Goal: Find specific page/section: Find specific page/section

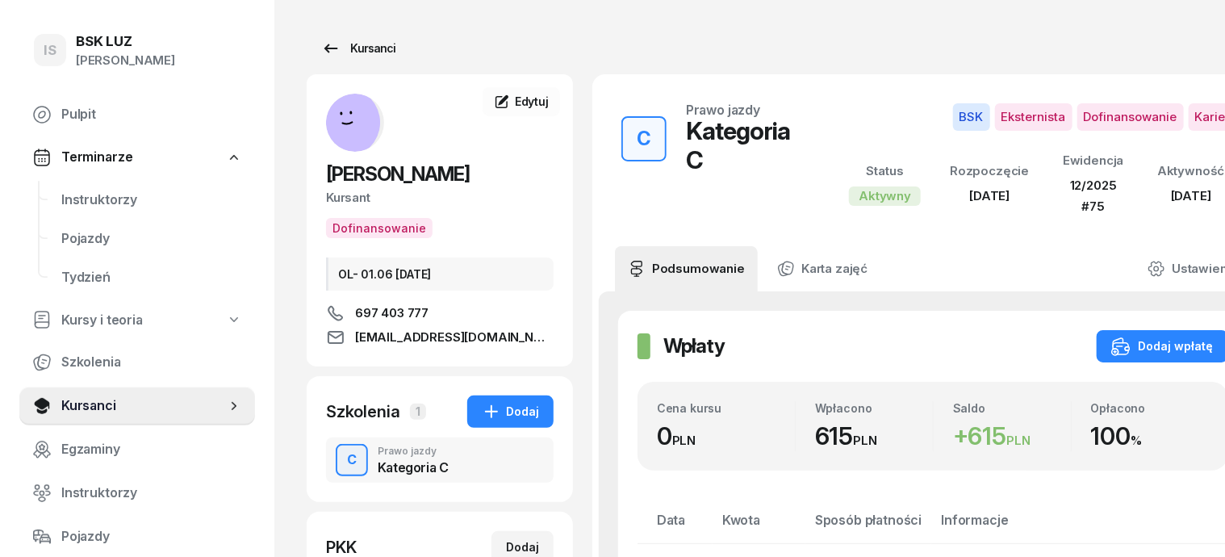
click at [347, 51] on div "Kursanci" at bounding box center [358, 48] width 74 height 19
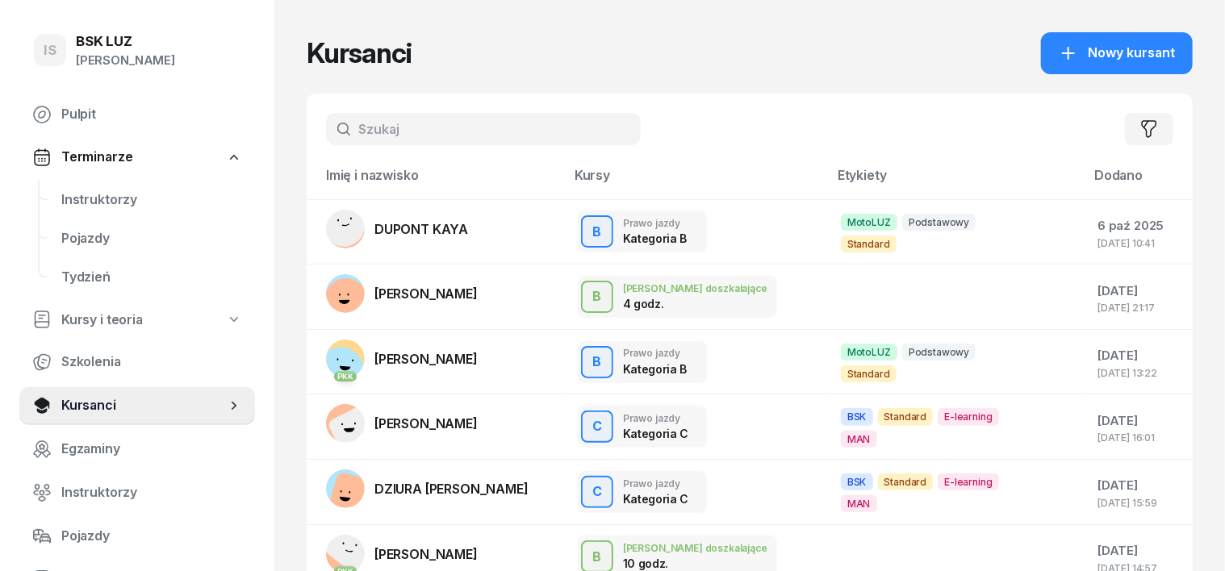
click at [345, 133] on input "text" at bounding box center [483, 129] width 315 height 32
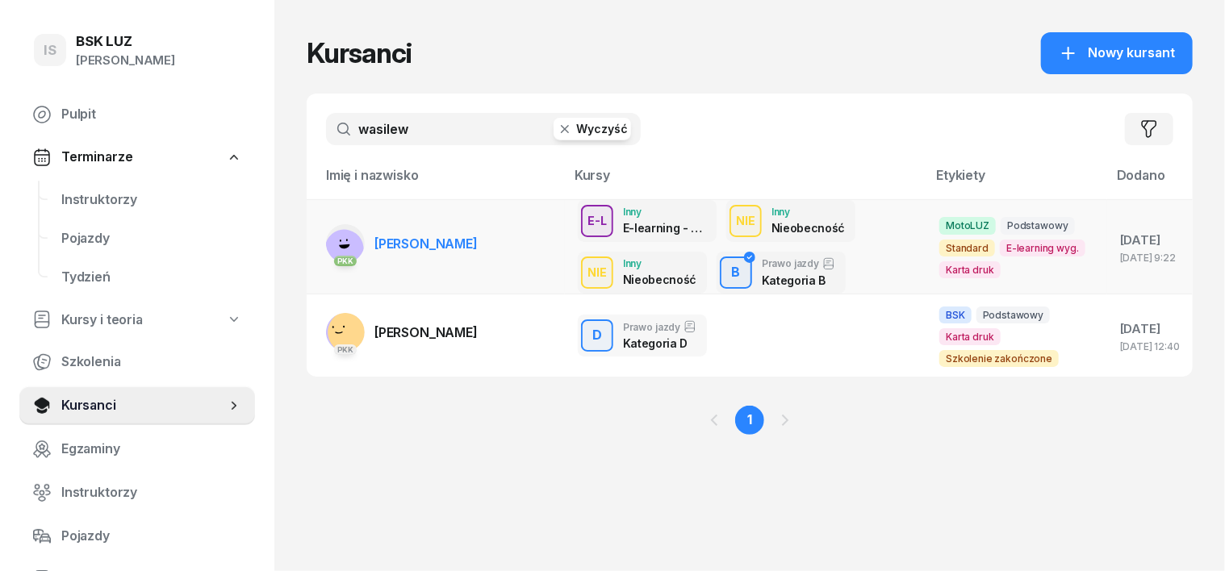
type input "wasilew"
click at [339, 245] on icon at bounding box center [344, 247] width 11 height 5
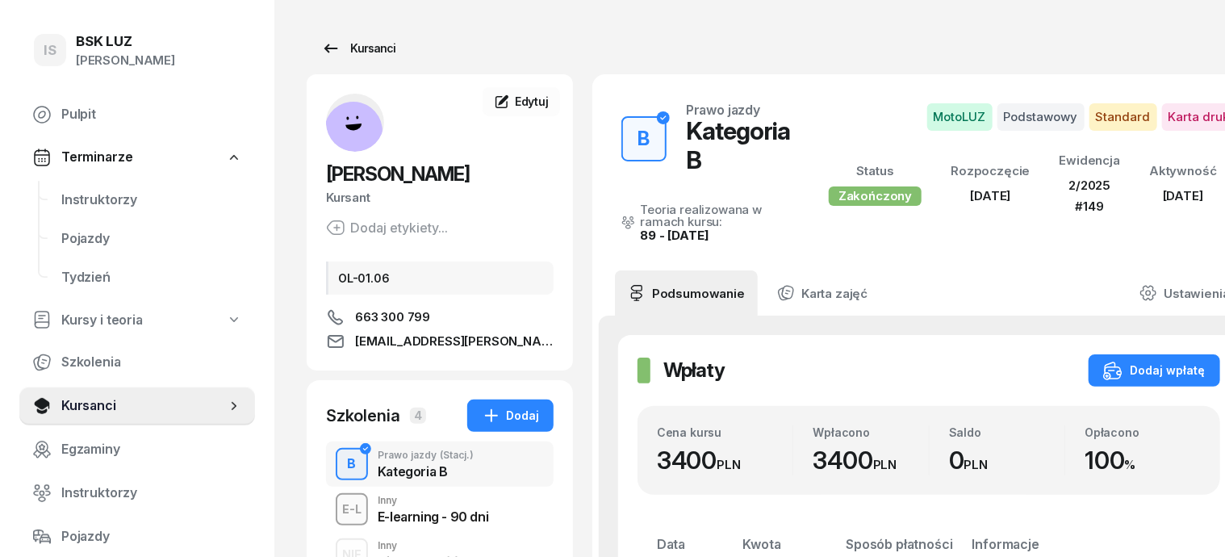
click at [345, 48] on div "Kursanci" at bounding box center [358, 48] width 74 height 19
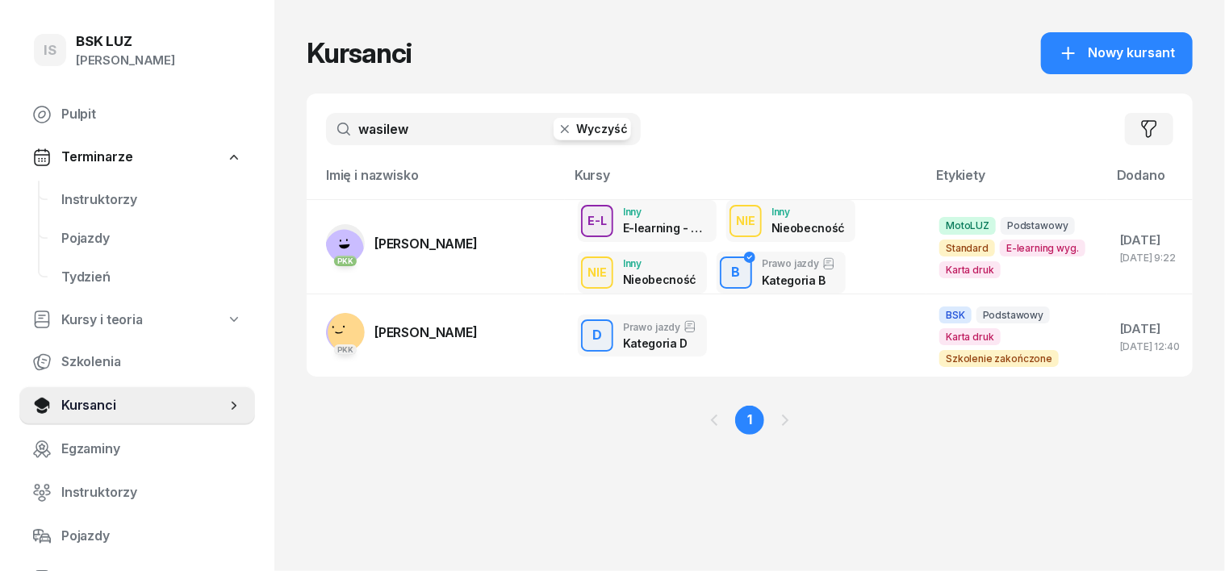
click at [557, 125] on icon "button" at bounding box center [565, 129] width 16 height 16
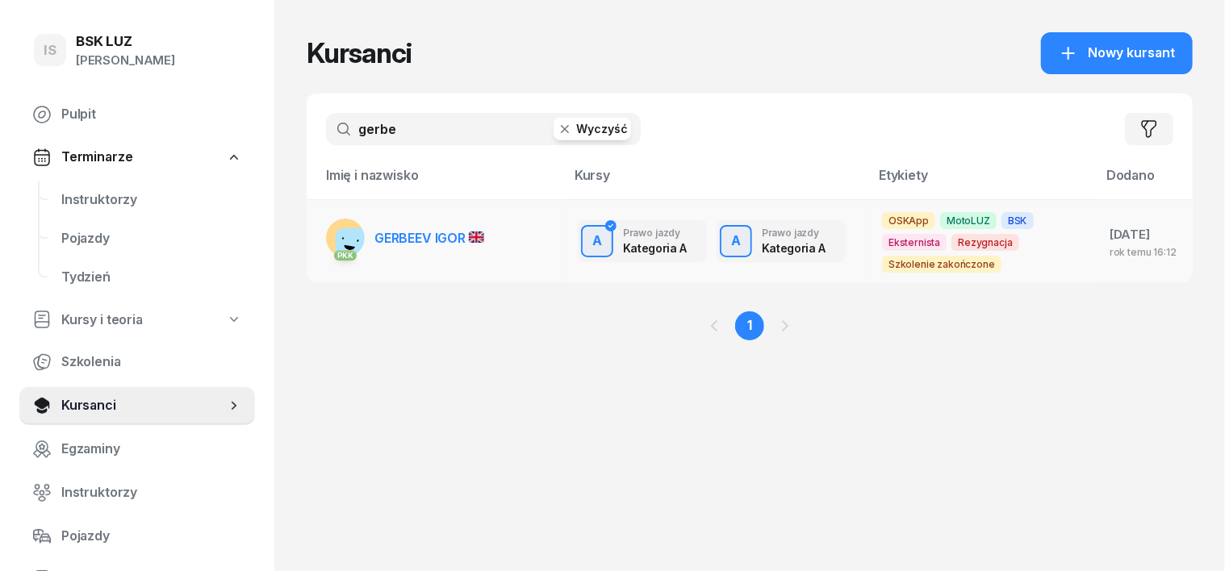
type input "gerbe"
click at [336, 232] on rect at bounding box center [360, 252] width 48 height 48
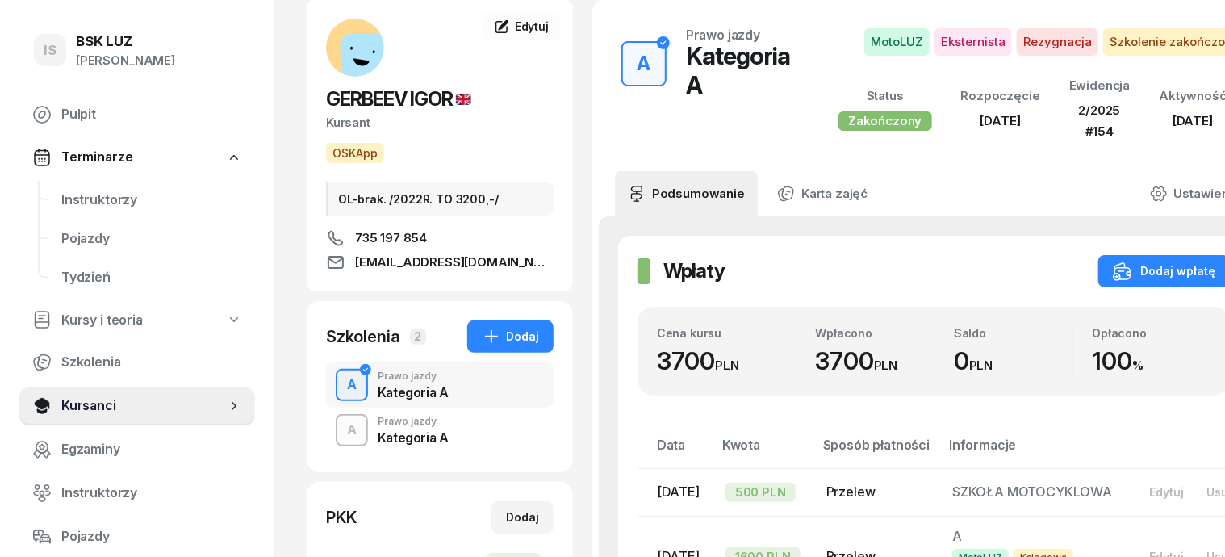
scroll to position [100, 0]
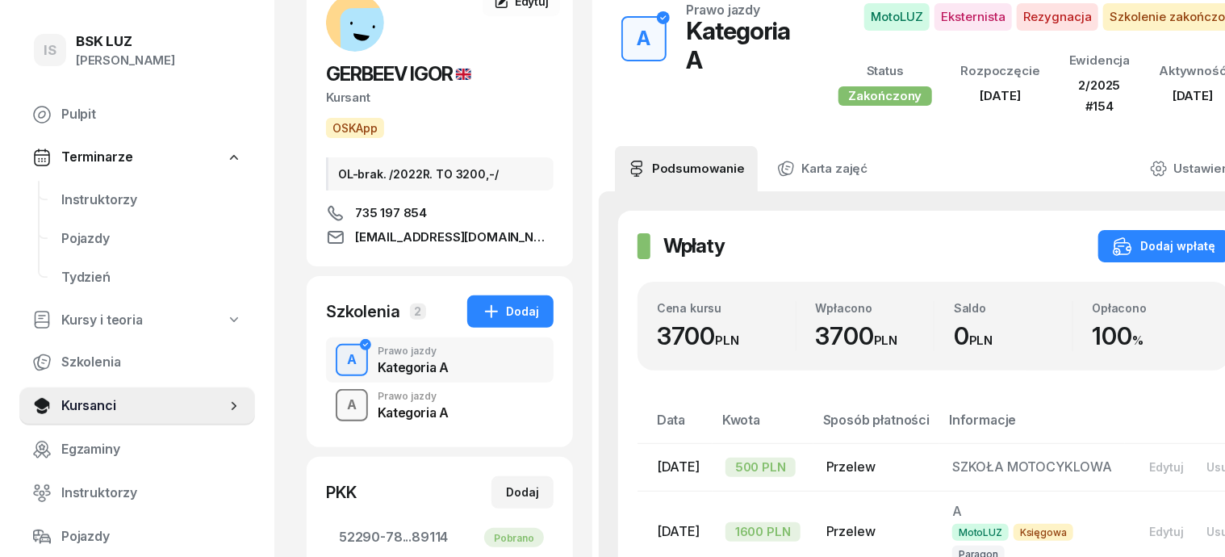
click at [341, 408] on div "A" at bounding box center [352, 404] width 23 height 27
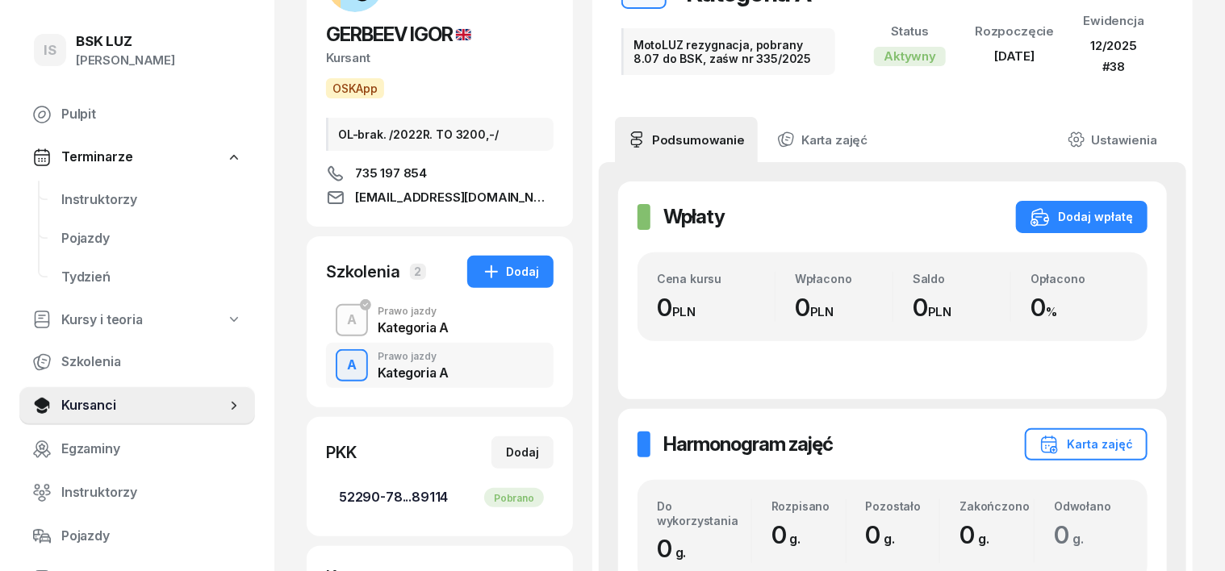
scroll to position [202, 0]
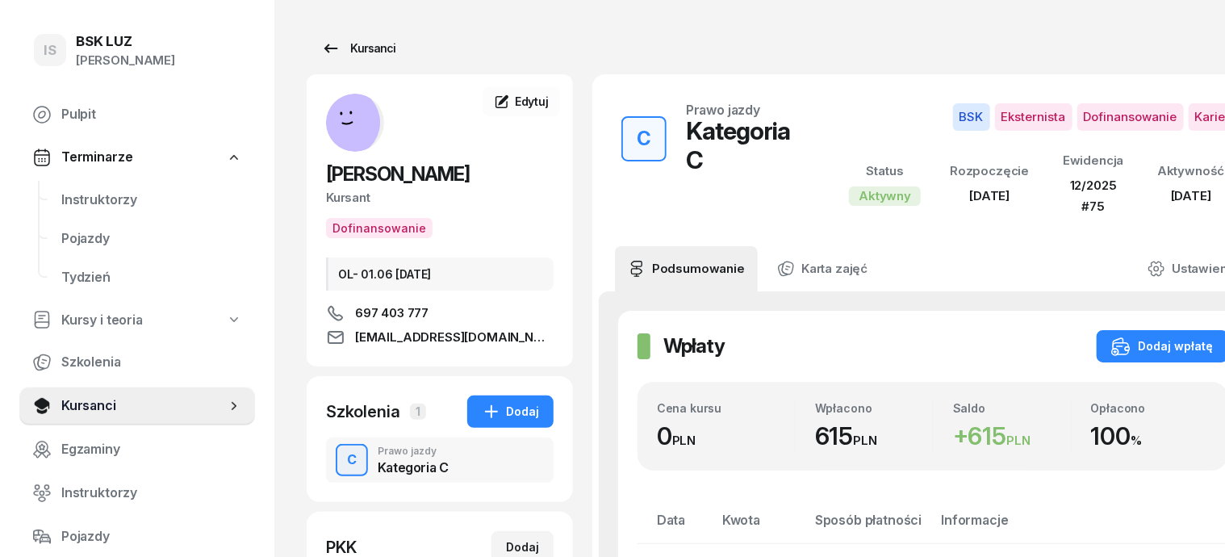
click at [361, 50] on link "Kursanci" at bounding box center [358, 48] width 103 height 32
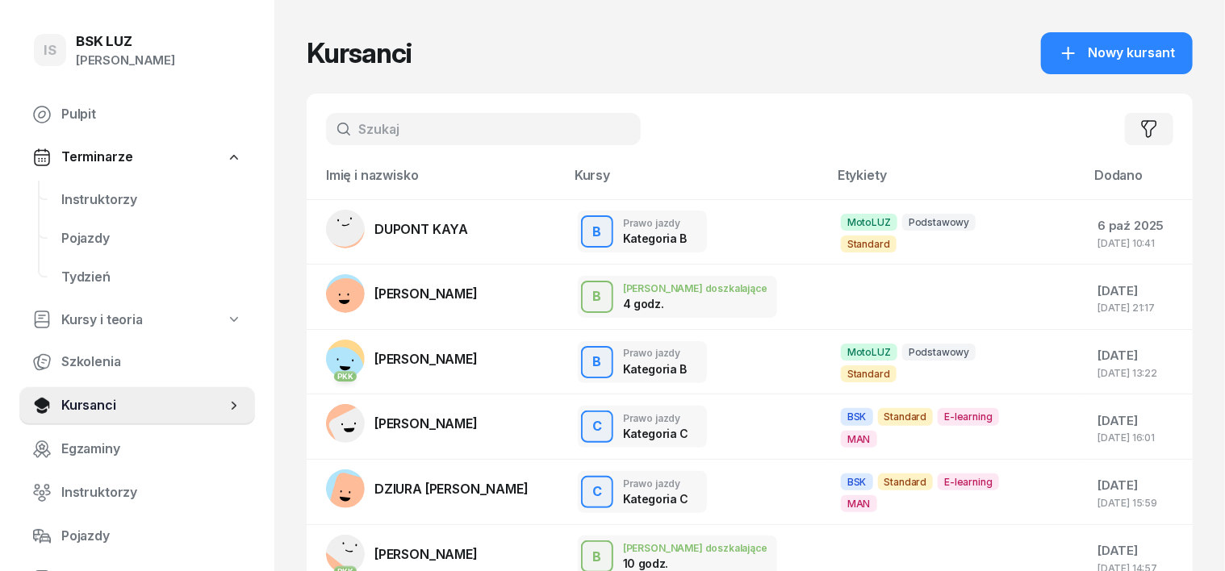
drag, startPoint x: 325, startPoint y: 127, endPoint x: 337, endPoint y: 194, distance: 67.9
click at [326, 127] on input "text" at bounding box center [483, 129] width 315 height 32
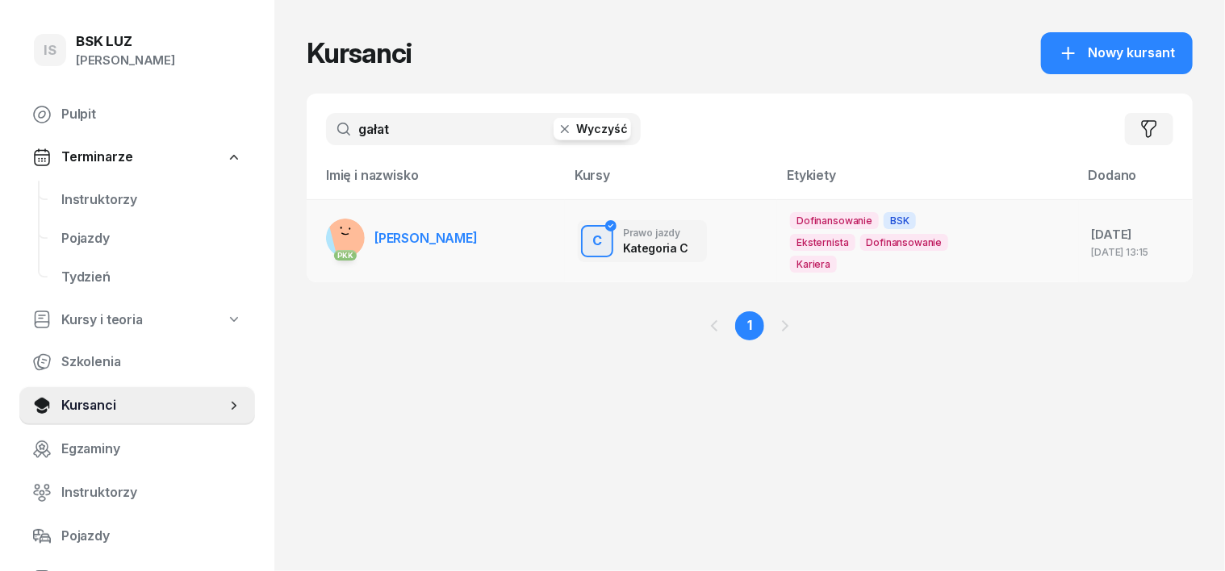
type input "gałat"
click at [328, 227] on rect at bounding box center [354, 233] width 52 height 52
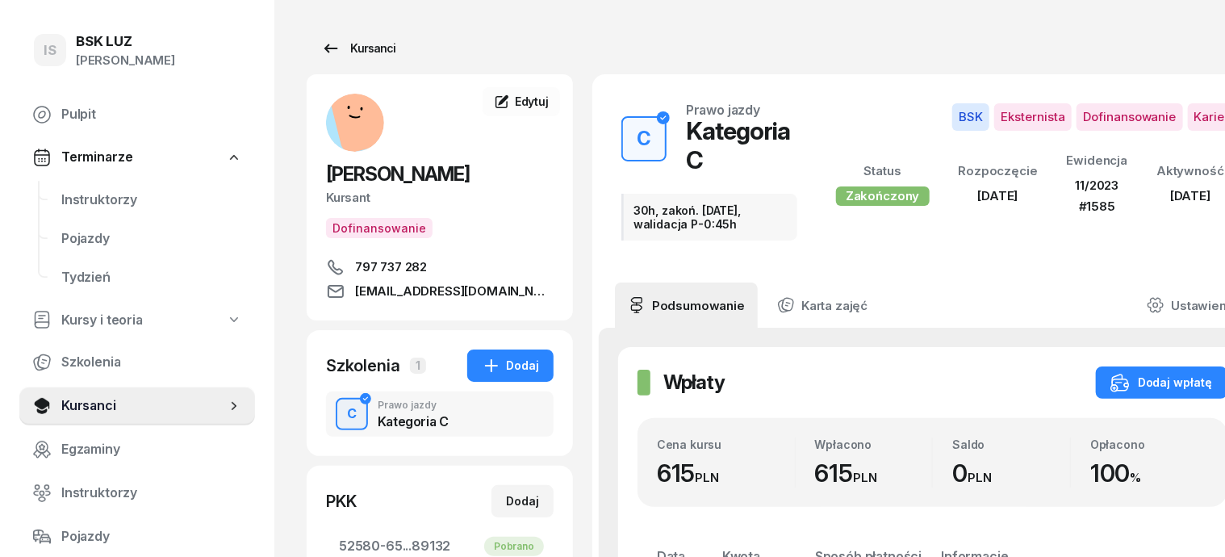
click at [349, 50] on div "Kursanci" at bounding box center [358, 48] width 74 height 19
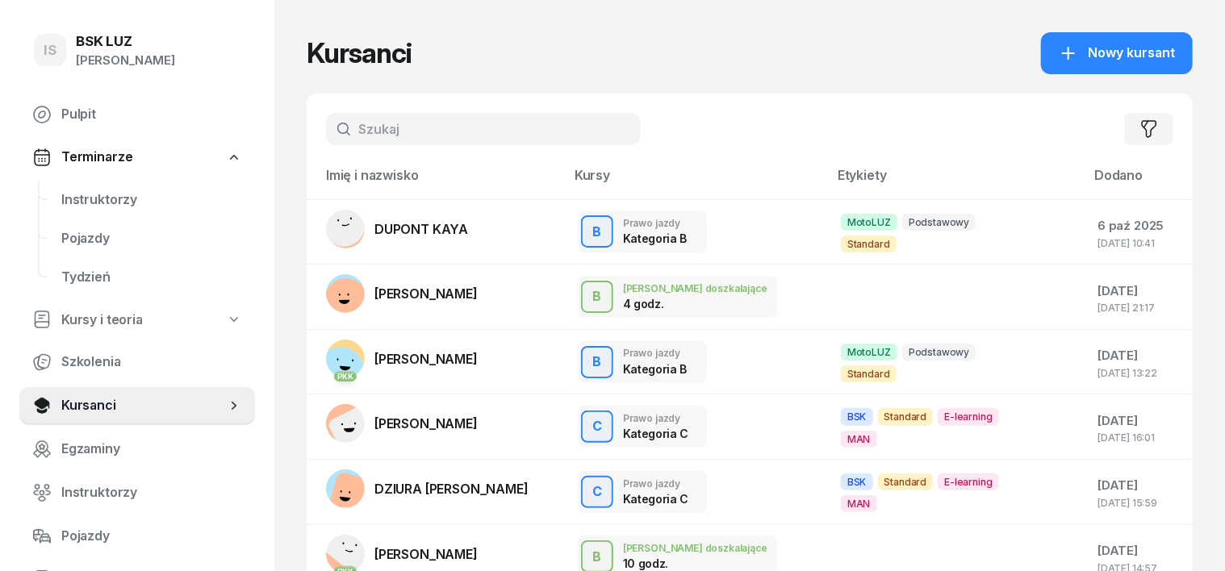
click at [326, 121] on input "text" at bounding box center [483, 129] width 315 height 32
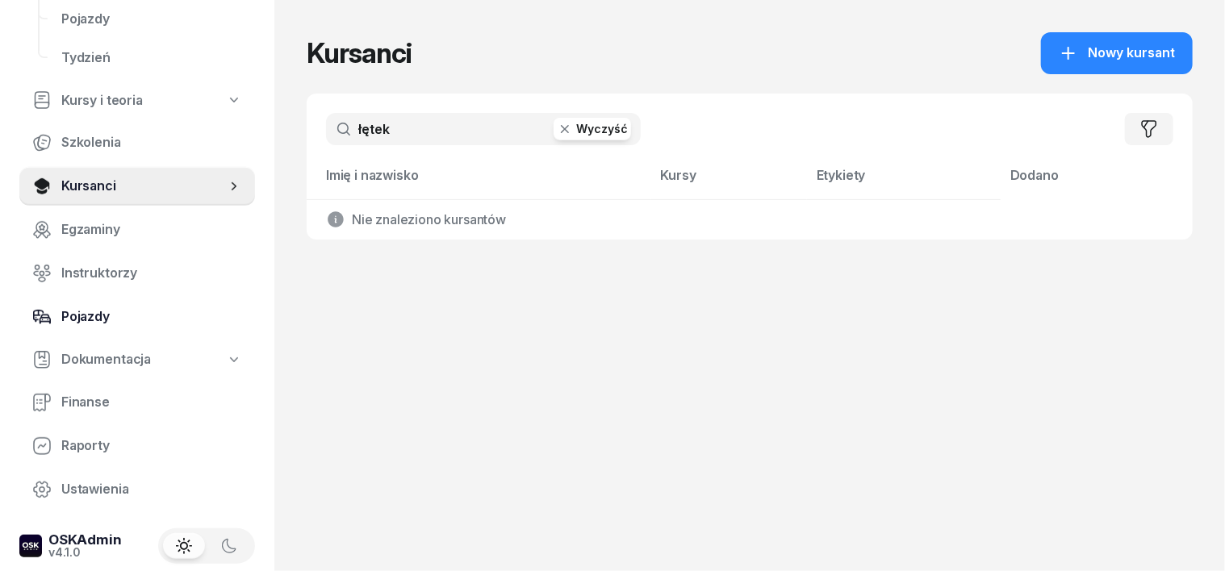
scroll to position [231, 0]
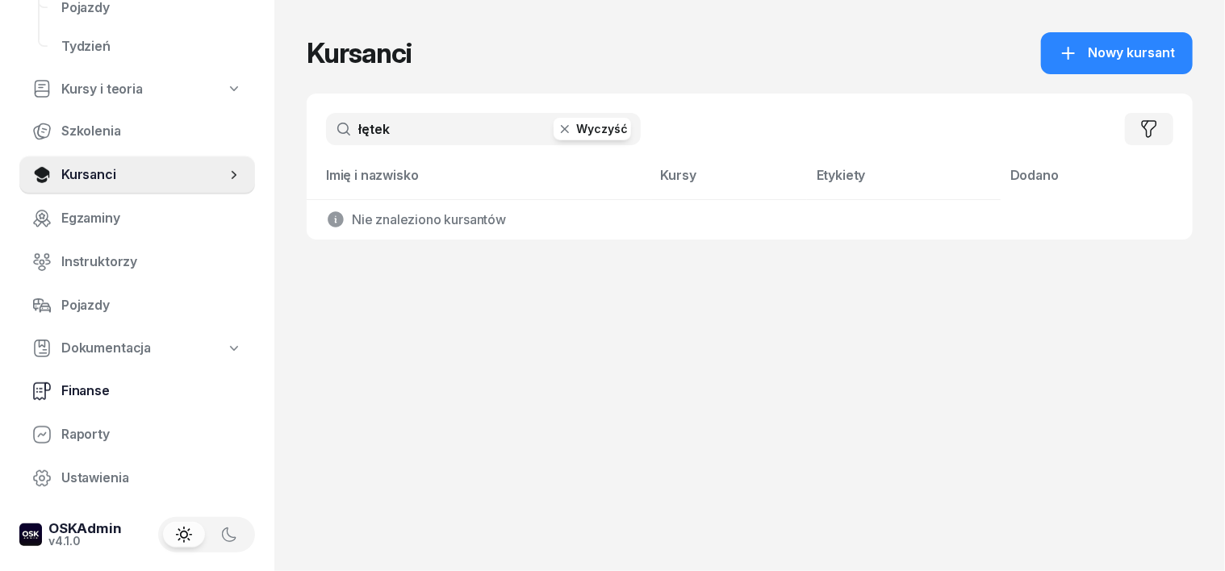
type input "łętek"
click at [90, 392] on span "Finanse" at bounding box center [151, 391] width 181 height 21
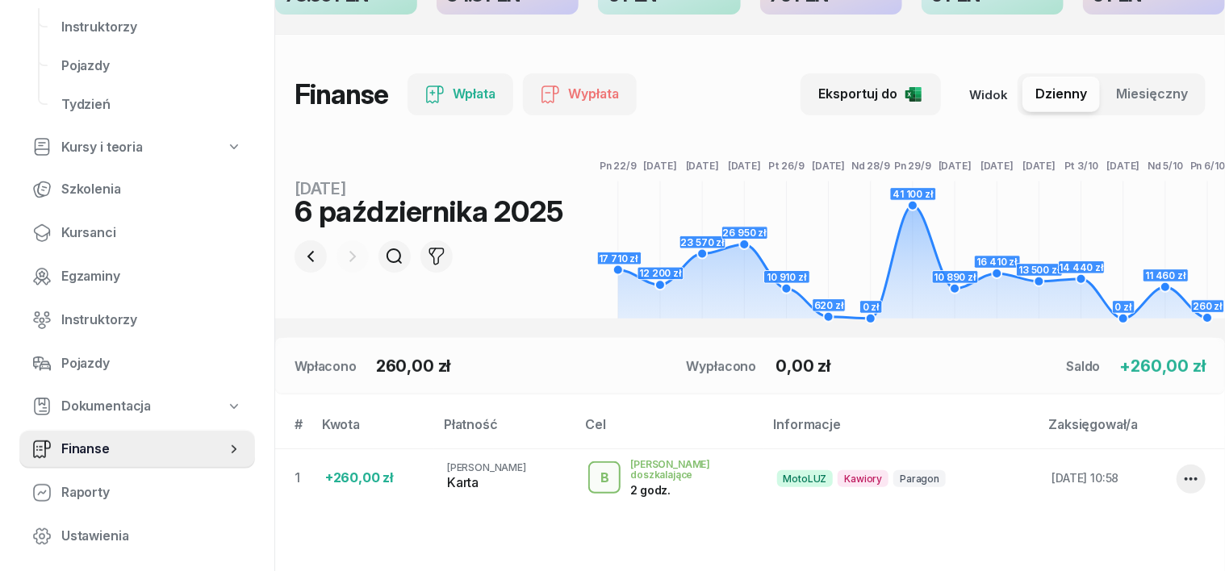
scroll to position [130, 0]
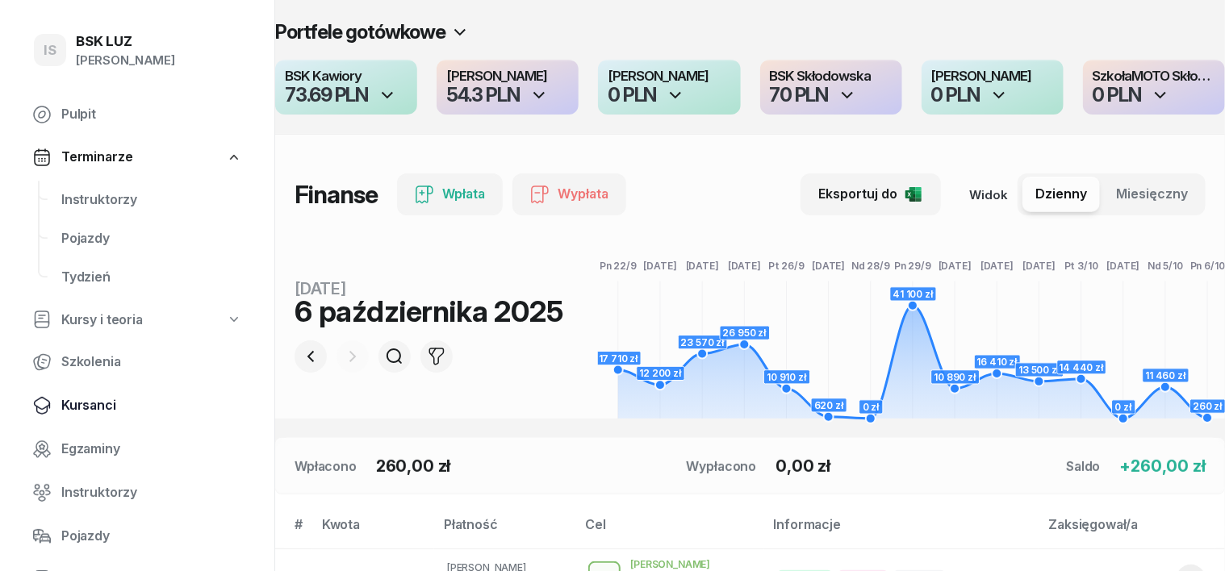
click at [76, 407] on span "Kursanci" at bounding box center [151, 405] width 181 height 21
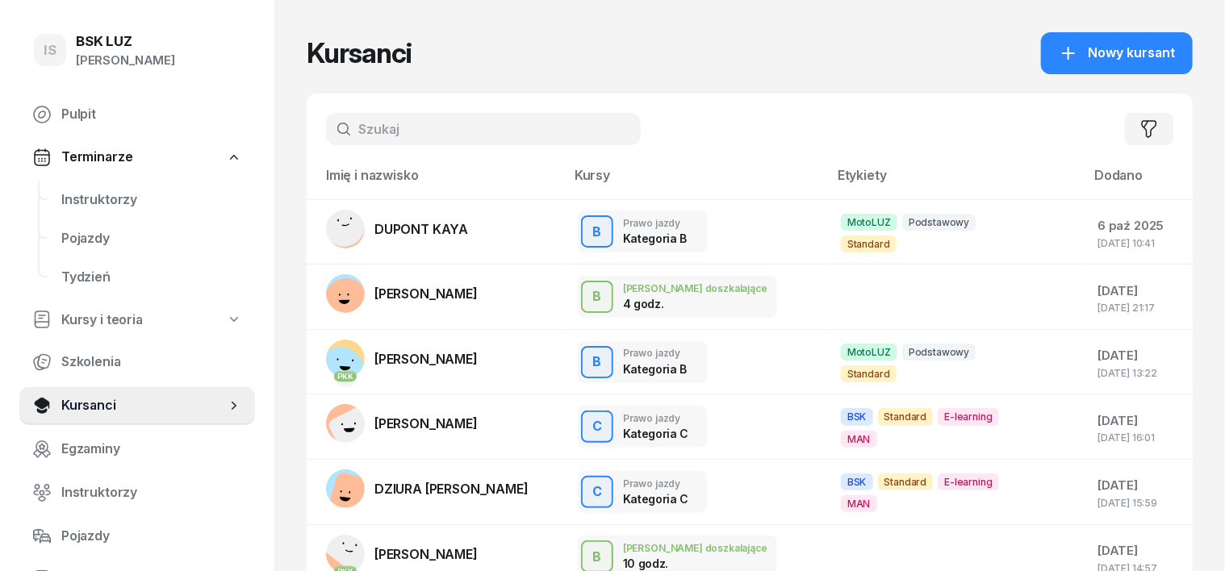
click at [334, 115] on input "text" at bounding box center [483, 129] width 315 height 32
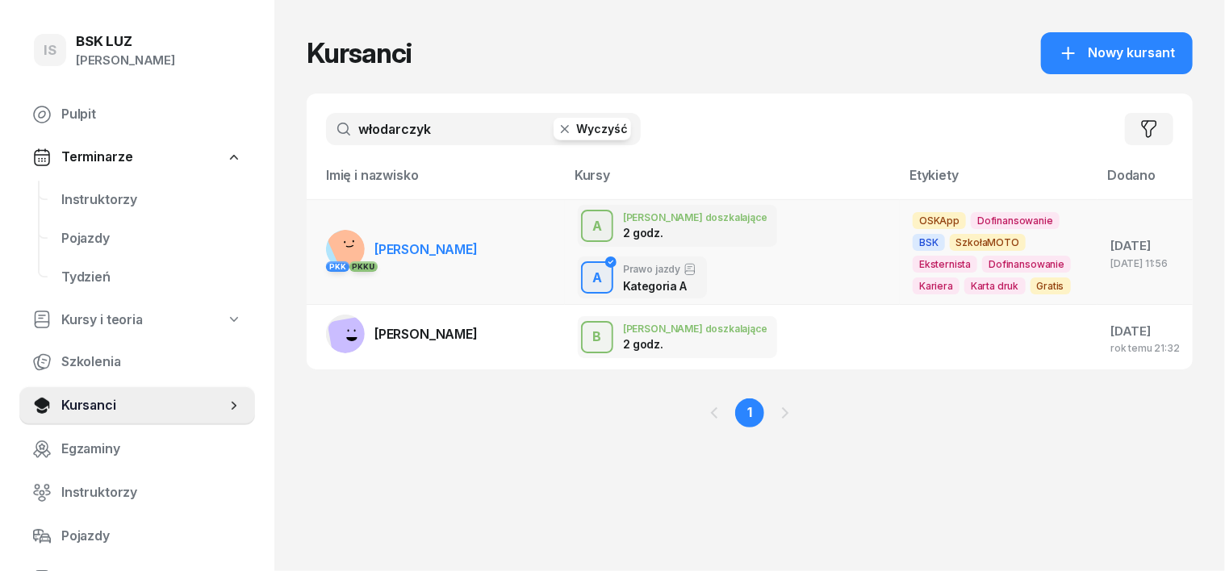
type input "włodarczyk"
click at [326, 242] on rect at bounding box center [351, 246] width 51 height 51
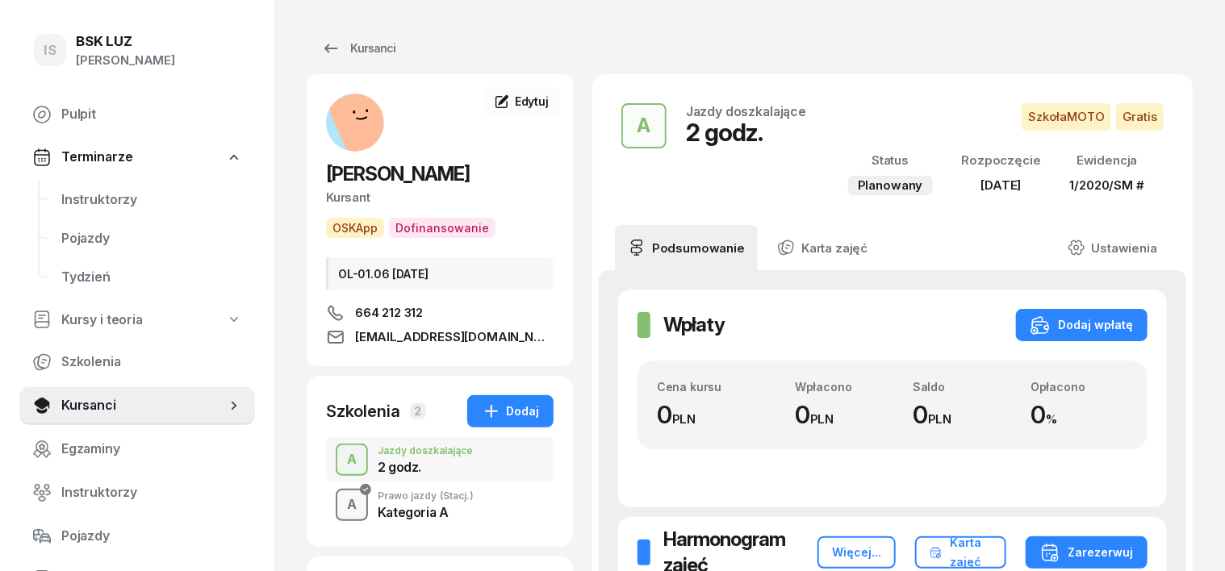
click at [341, 494] on div "A" at bounding box center [352, 504] width 23 height 27
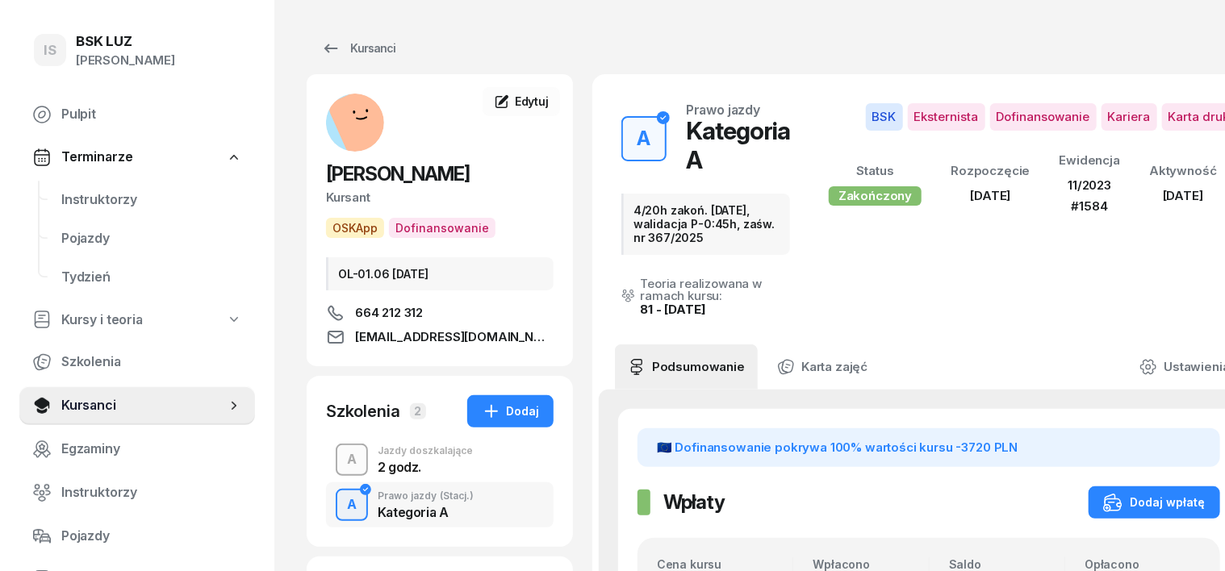
click at [341, 464] on div "A" at bounding box center [352, 459] width 23 height 27
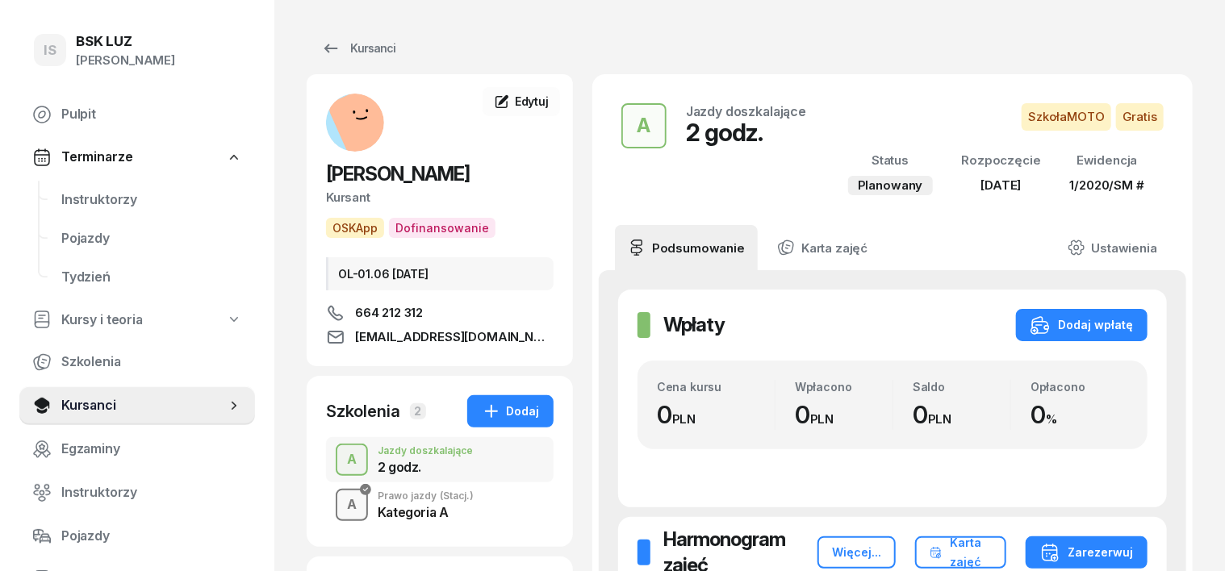
click at [341, 497] on div "A" at bounding box center [352, 504] width 23 height 27
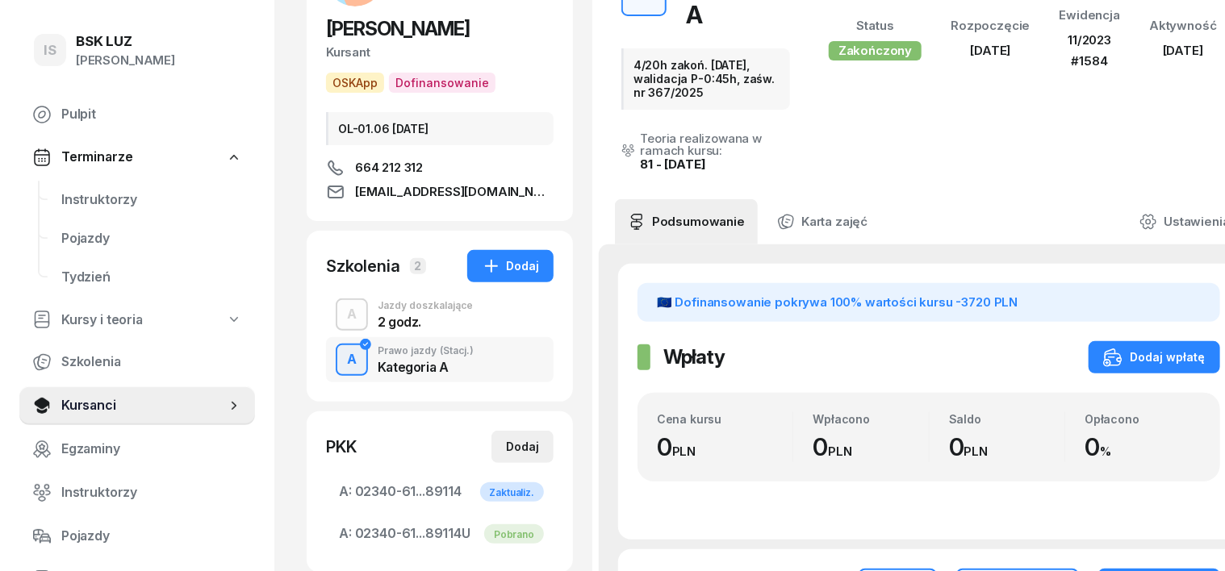
scroll to position [100, 0]
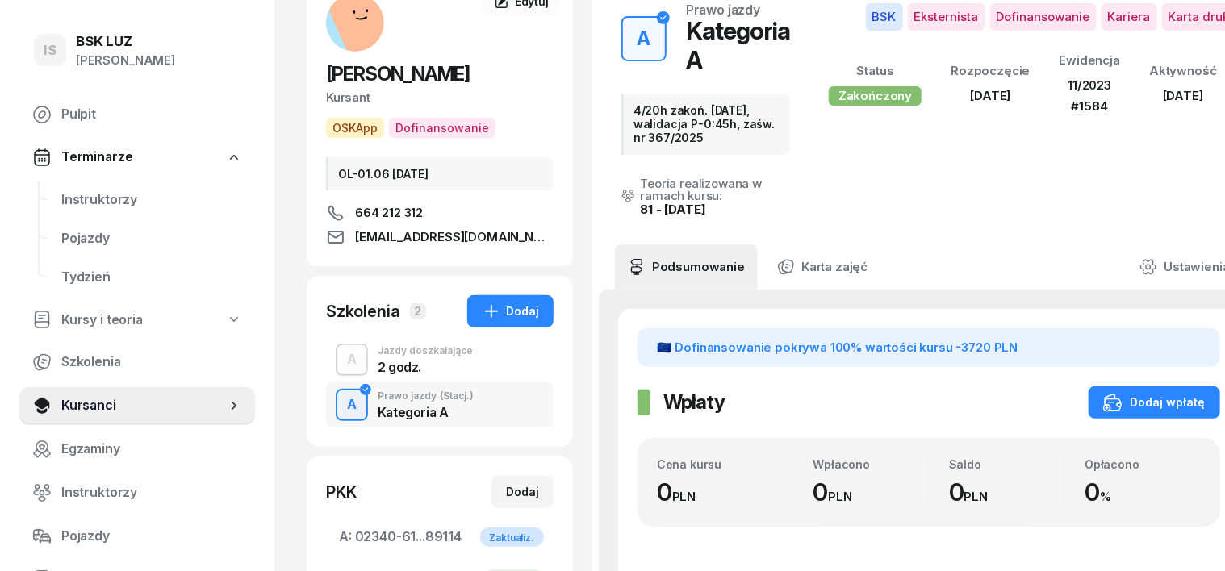
click at [341, 415] on div "A" at bounding box center [352, 404] width 23 height 27
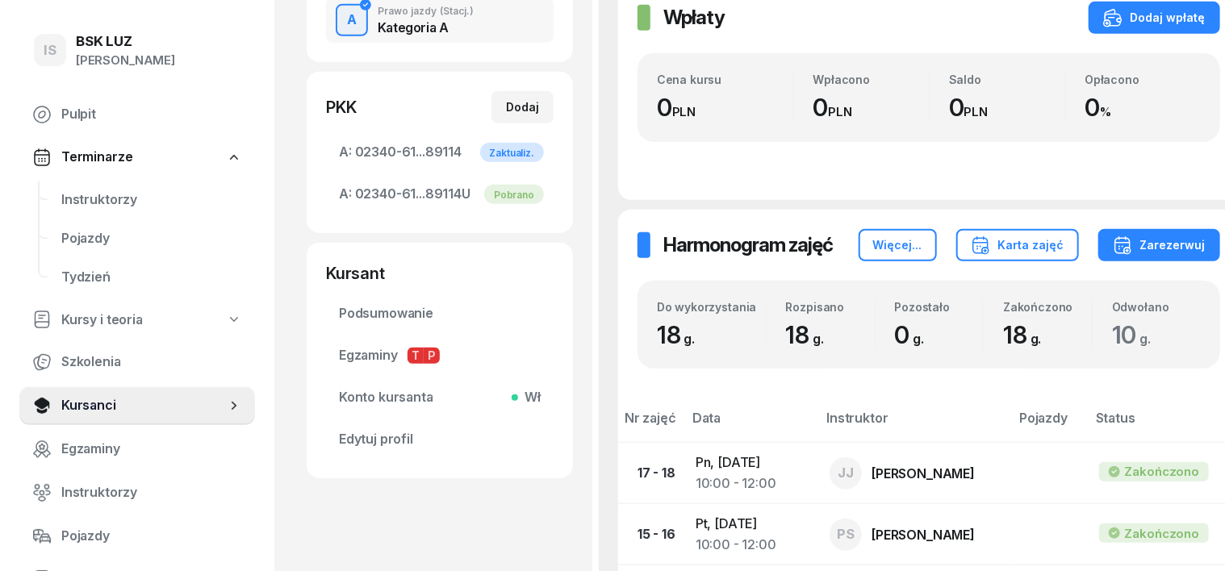
scroll to position [303, 0]
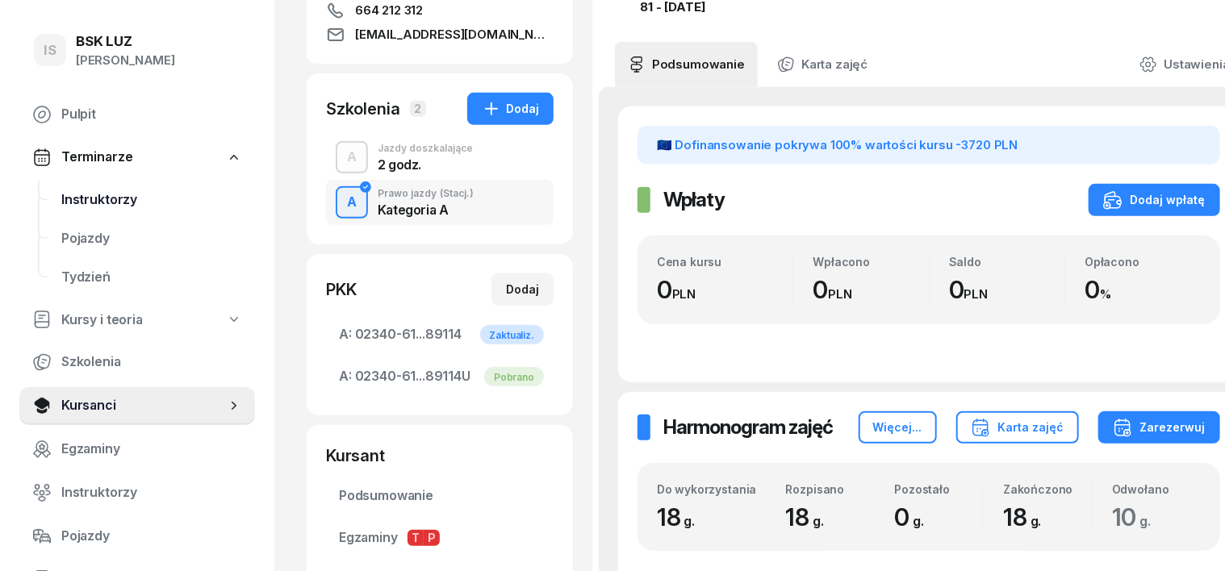
click at [110, 203] on span "Instruktorzy" at bounding box center [151, 200] width 181 height 21
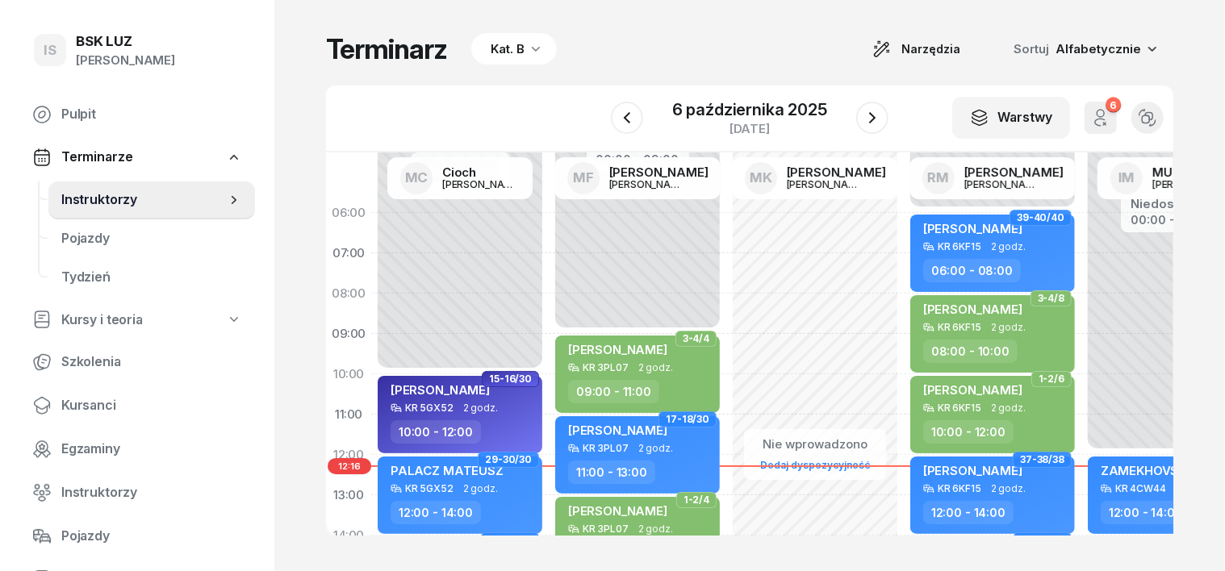
click at [528, 48] on icon "button" at bounding box center [536, 48] width 16 height 16
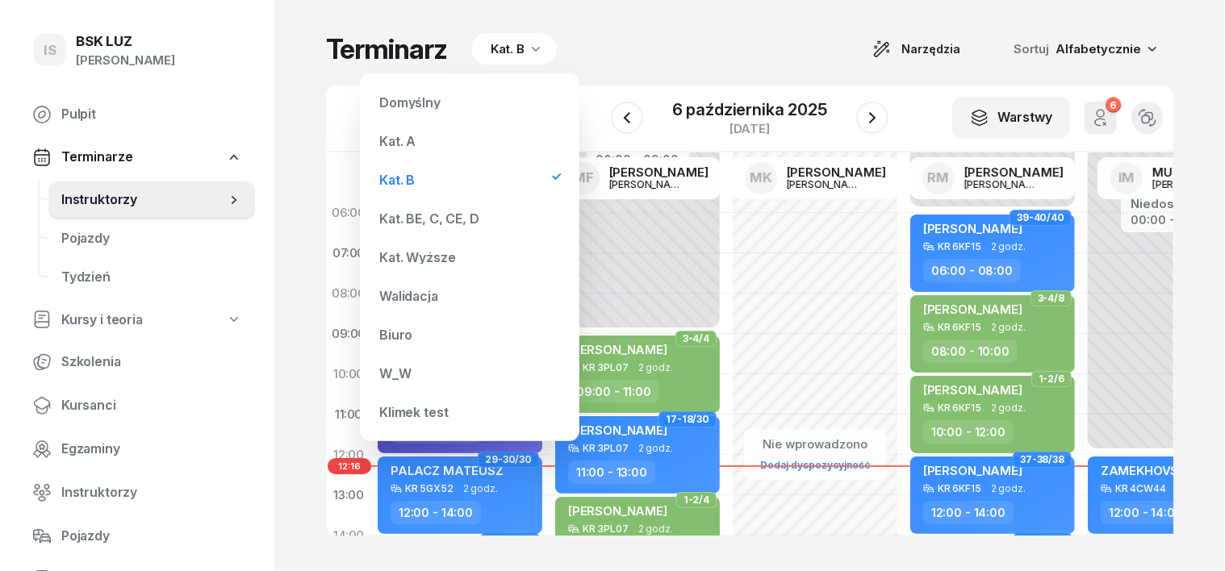
click at [399, 139] on div "Kat. A" at bounding box center [397, 141] width 36 height 13
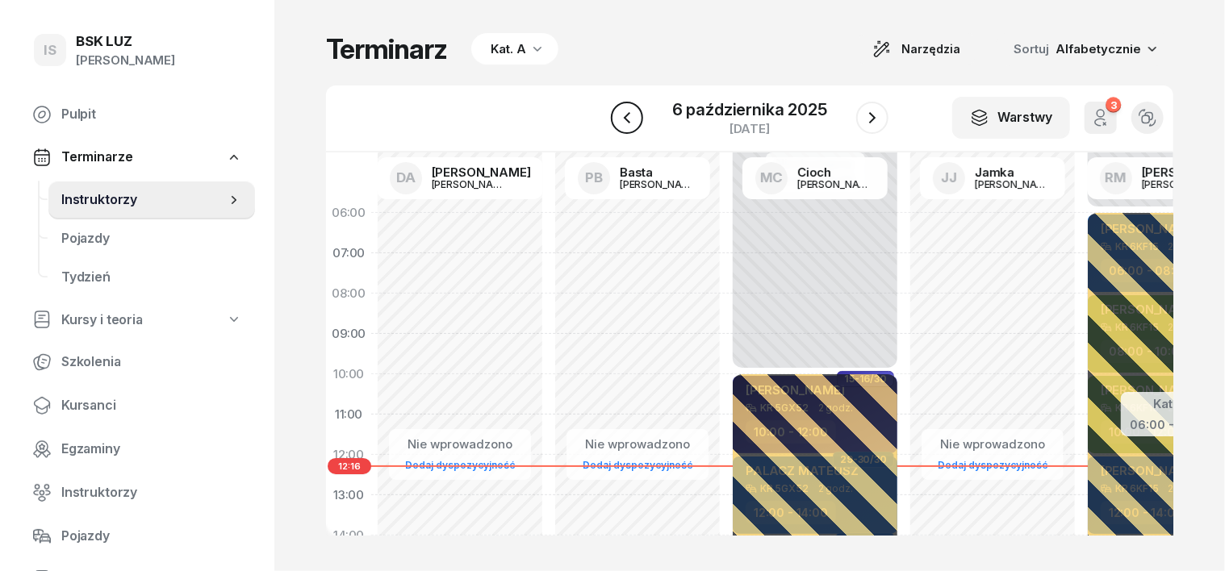
click at [629, 123] on icon "button" at bounding box center [627, 117] width 6 height 11
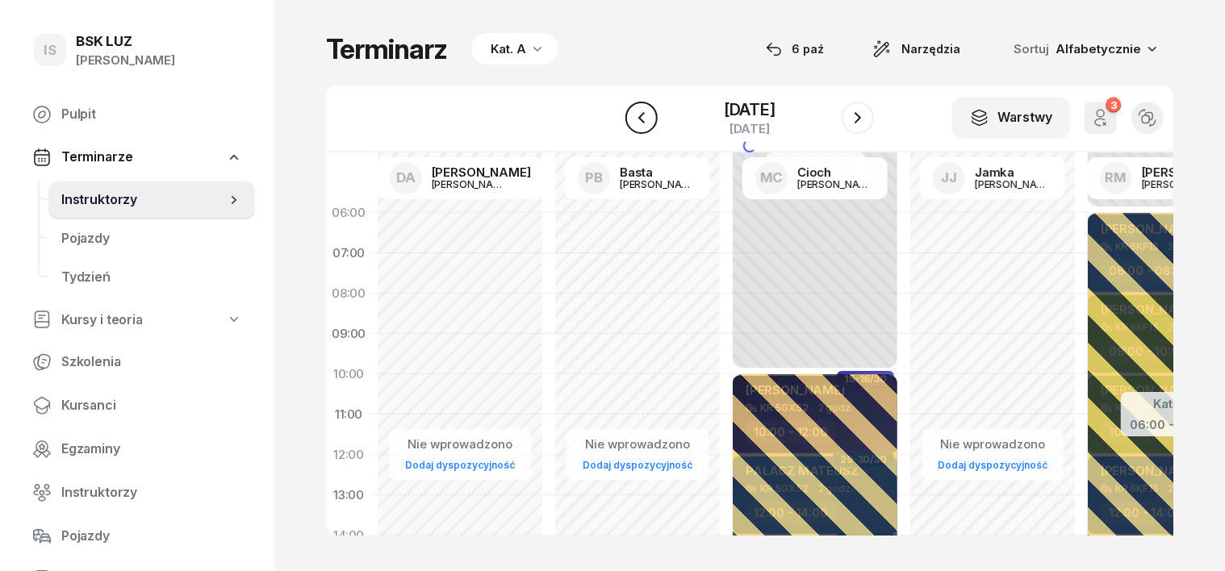
click at [638, 123] on icon "button" at bounding box center [641, 117] width 6 height 11
click at [633, 121] on icon "button" at bounding box center [629, 117] width 19 height 19
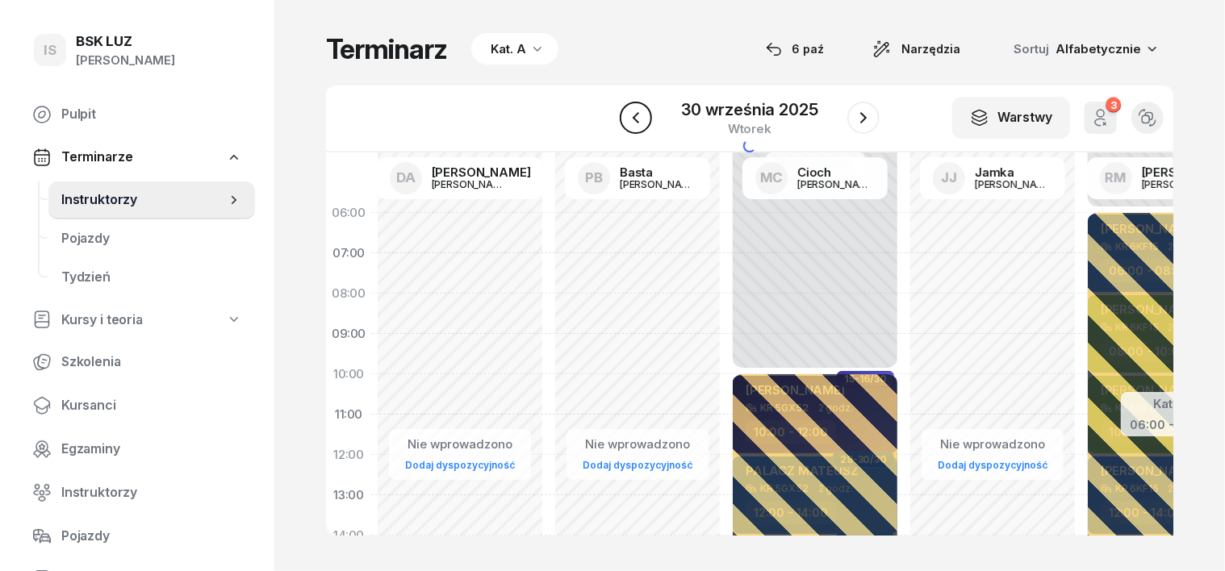
click at [634, 119] on icon "button" at bounding box center [635, 117] width 19 height 19
click at [634, 119] on icon "button" at bounding box center [641, 117] width 19 height 19
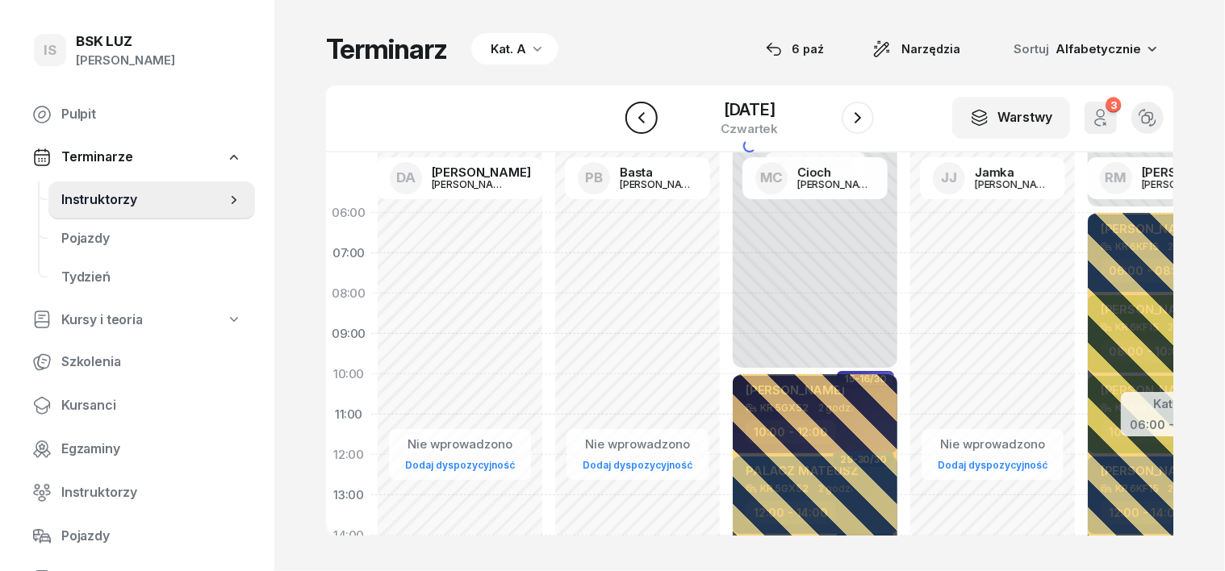
click at [634, 119] on icon "button" at bounding box center [641, 117] width 19 height 19
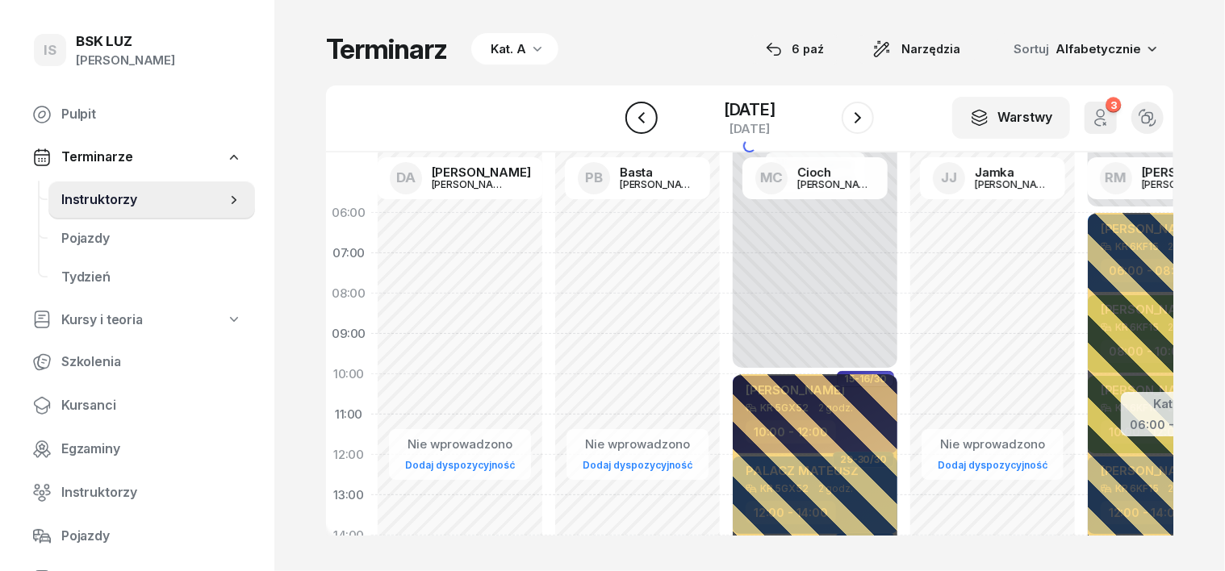
click at [634, 119] on icon "button" at bounding box center [641, 117] width 19 height 19
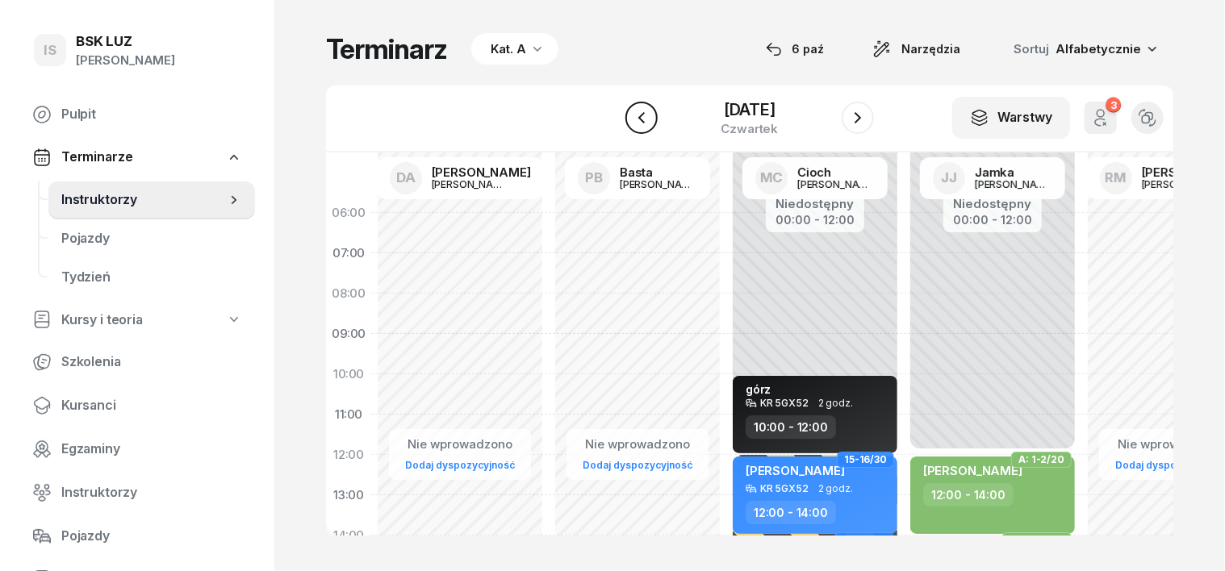
click at [634, 119] on icon "button" at bounding box center [641, 117] width 19 height 19
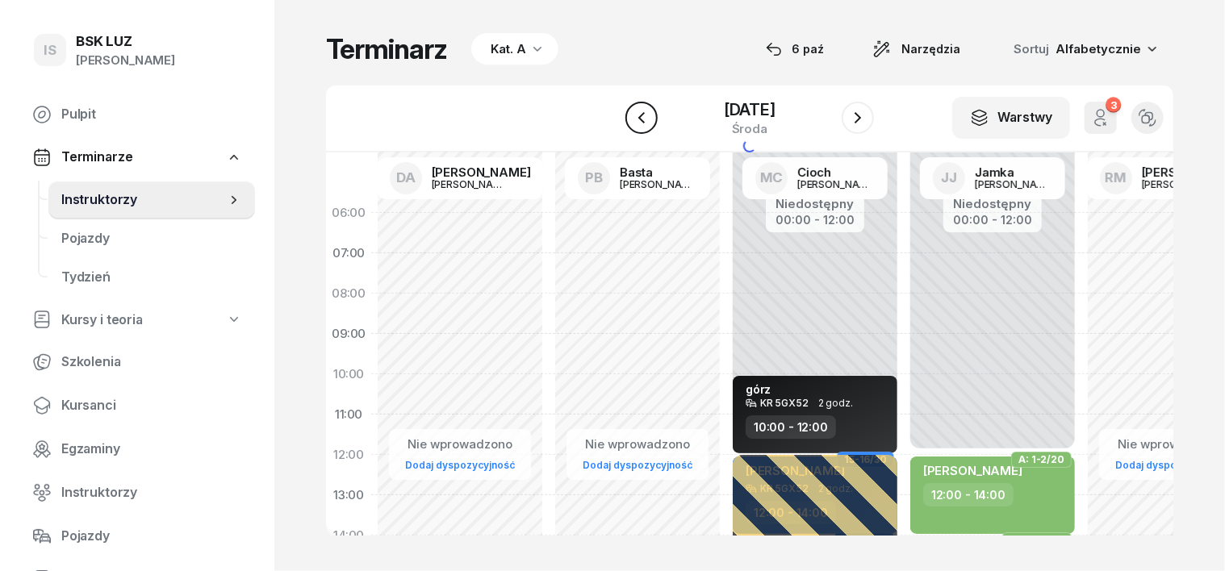
click at [634, 119] on icon "button" at bounding box center [641, 117] width 19 height 19
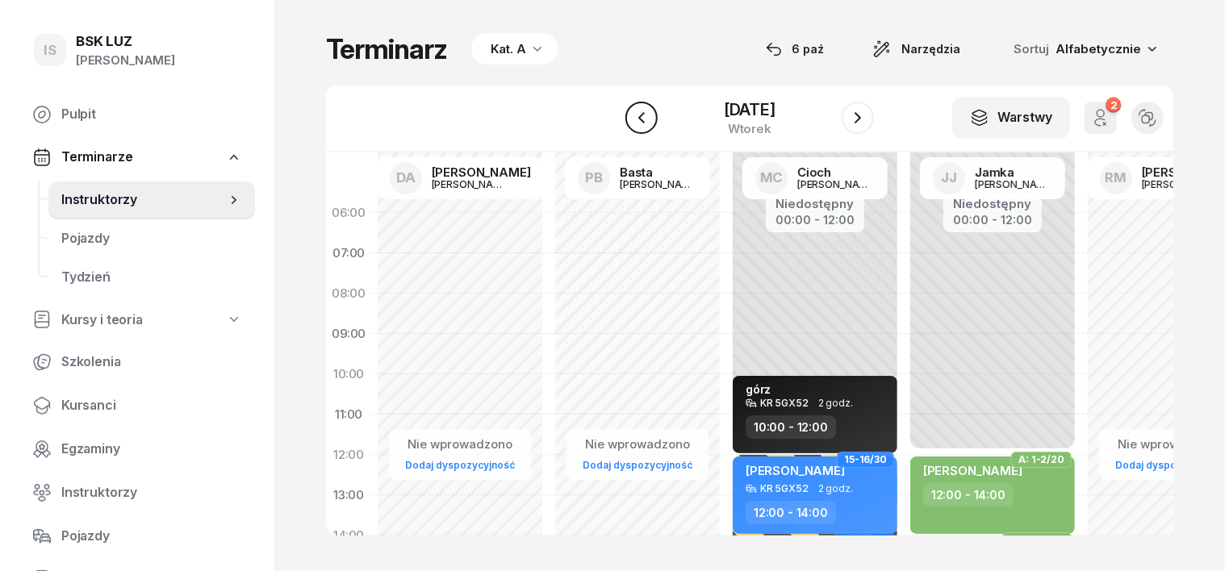
click at [634, 119] on icon "button" at bounding box center [641, 117] width 19 height 19
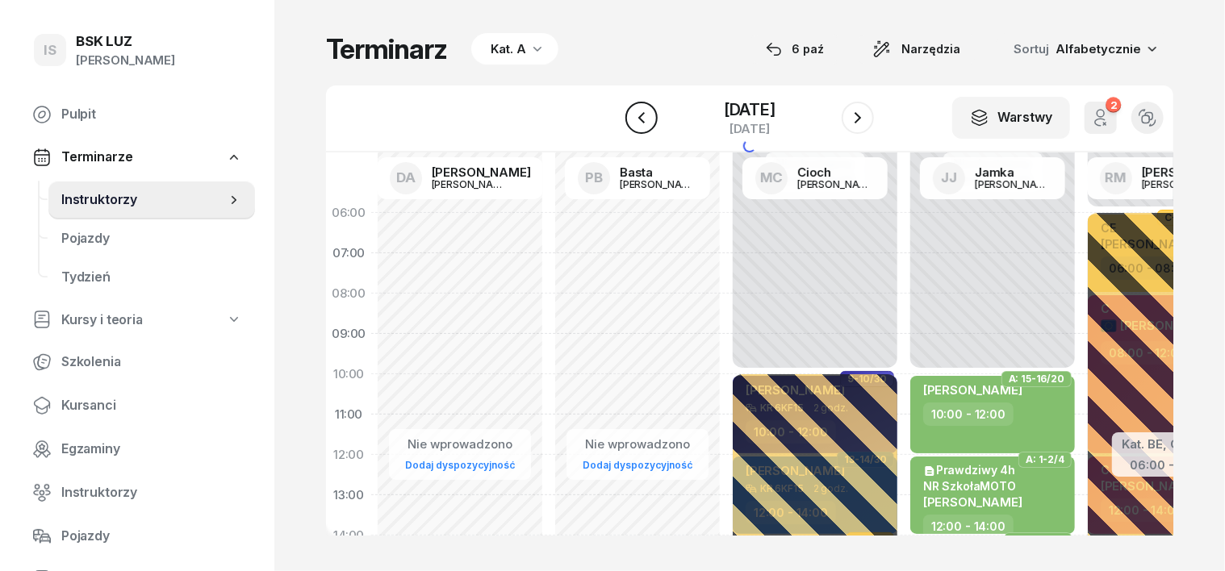
click at [634, 119] on icon "button" at bounding box center [641, 117] width 19 height 19
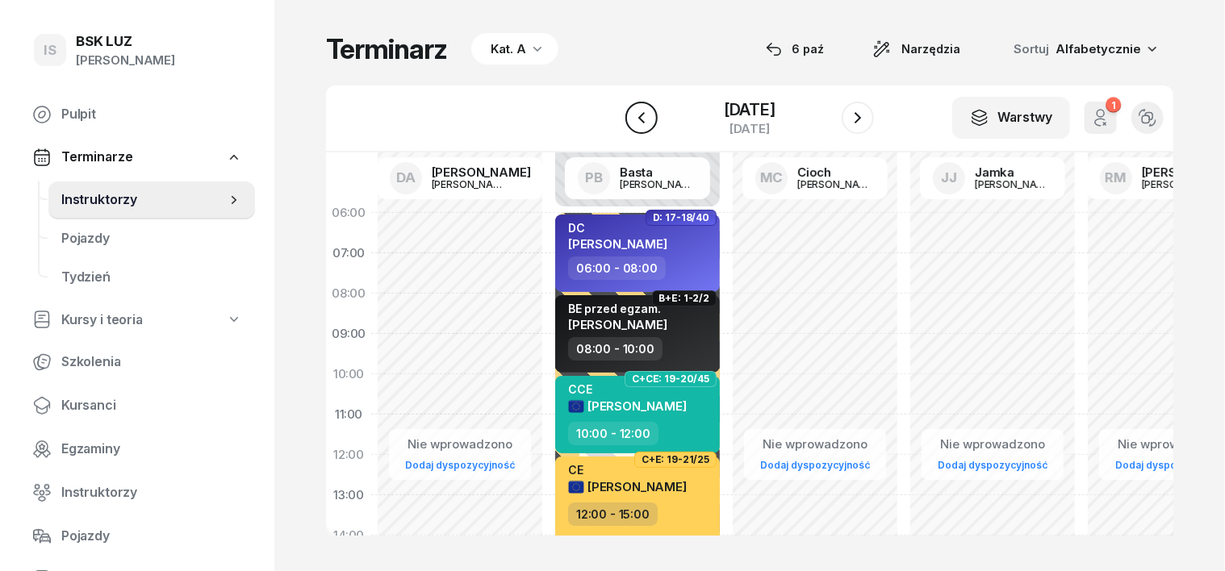
click at [634, 119] on icon "button" at bounding box center [641, 117] width 19 height 19
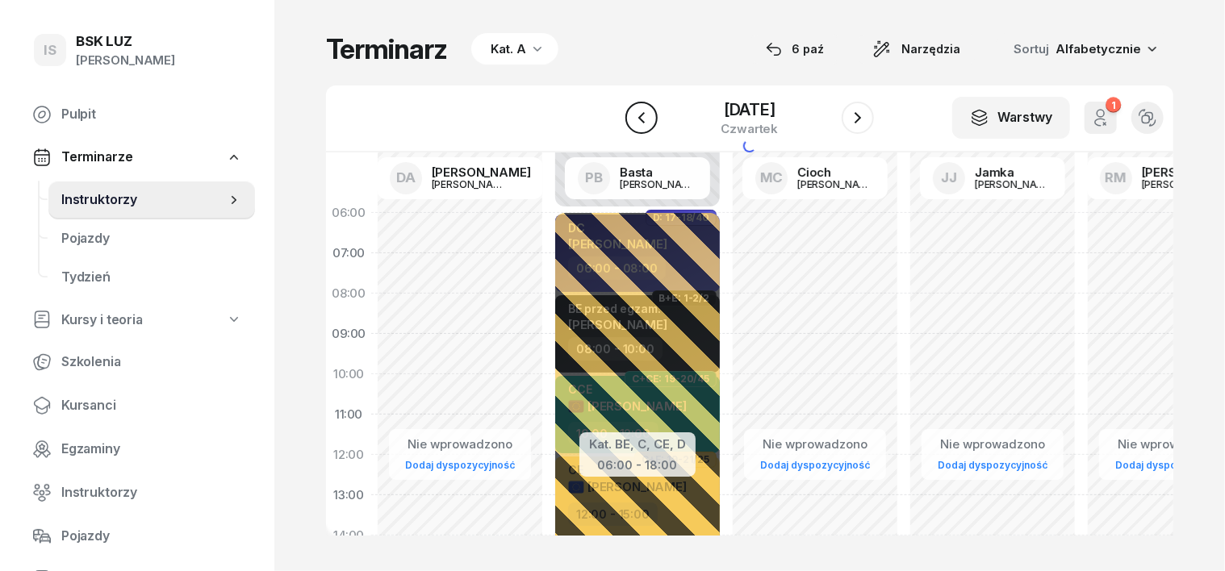
click at [634, 119] on icon "button" at bounding box center [641, 117] width 19 height 19
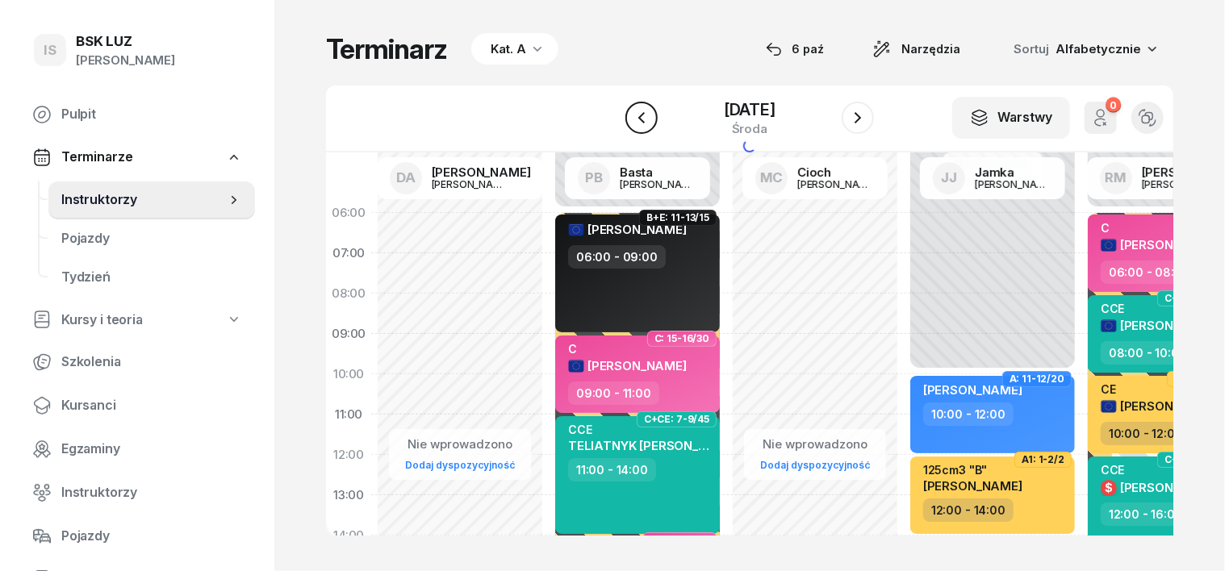
click at [634, 119] on icon "button" at bounding box center [641, 117] width 19 height 19
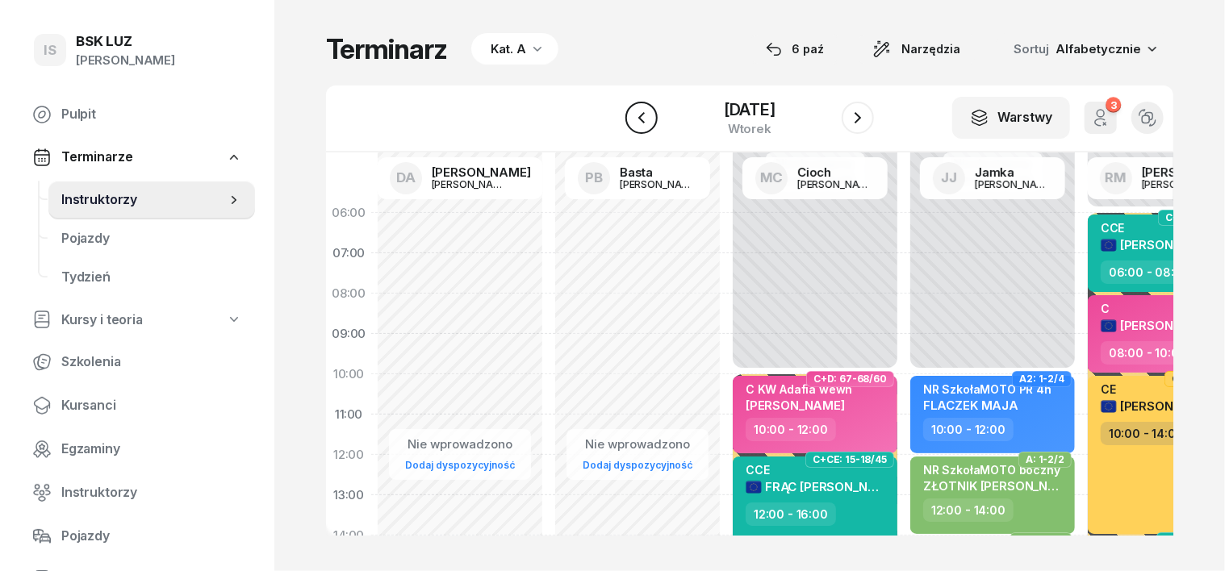
click at [634, 120] on icon "button" at bounding box center [641, 117] width 19 height 19
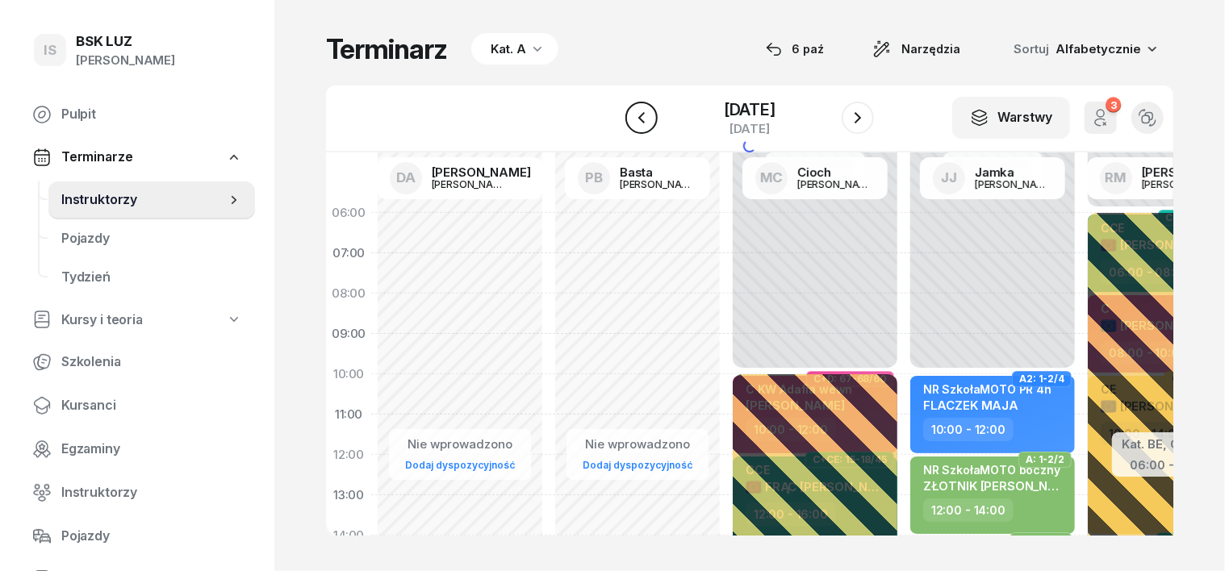
click at [634, 120] on icon "button" at bounding box center [641, 117] width 19 height 19
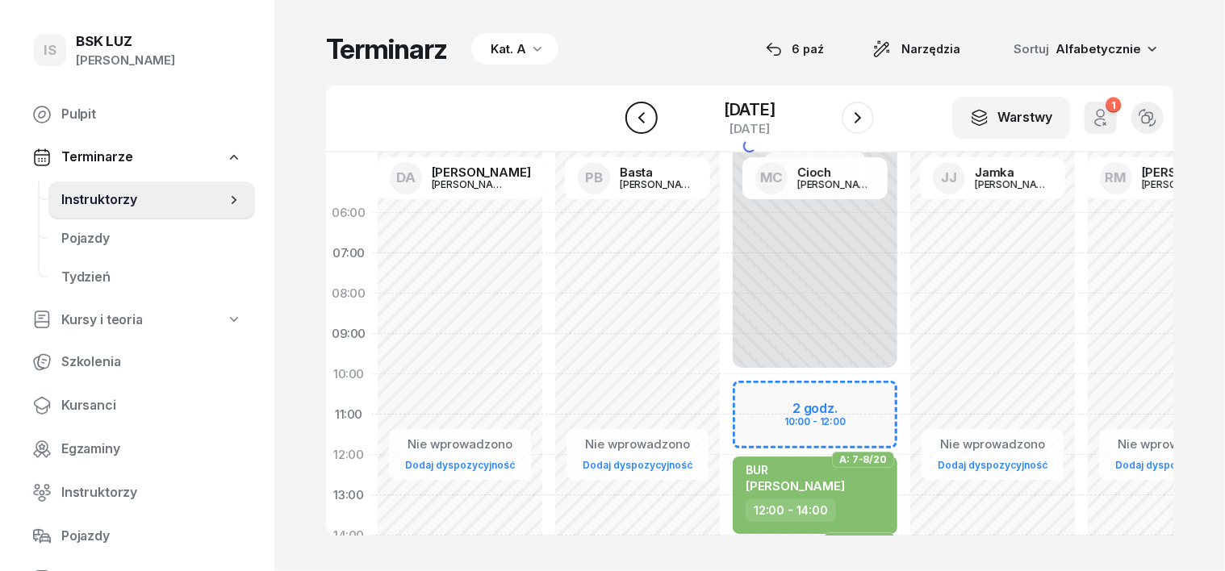
click at [634, 120] on icon "button" at bounding box center [641, 117] width 19 height 19
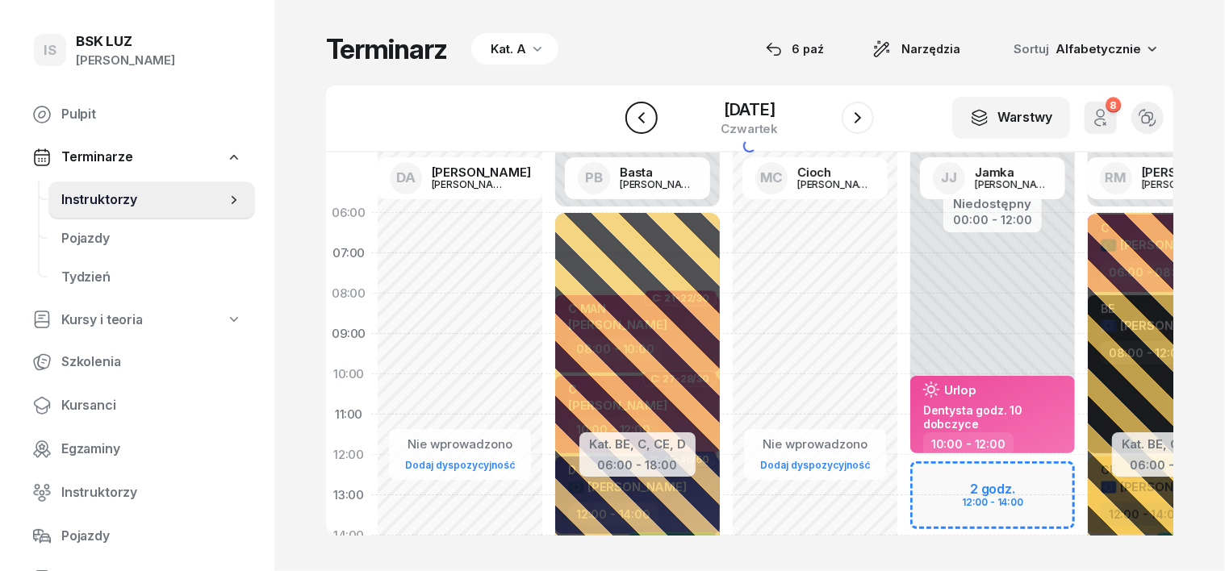
click at [634, 120] on icon "button" at bounding box center [641, 117] width 19 height 19
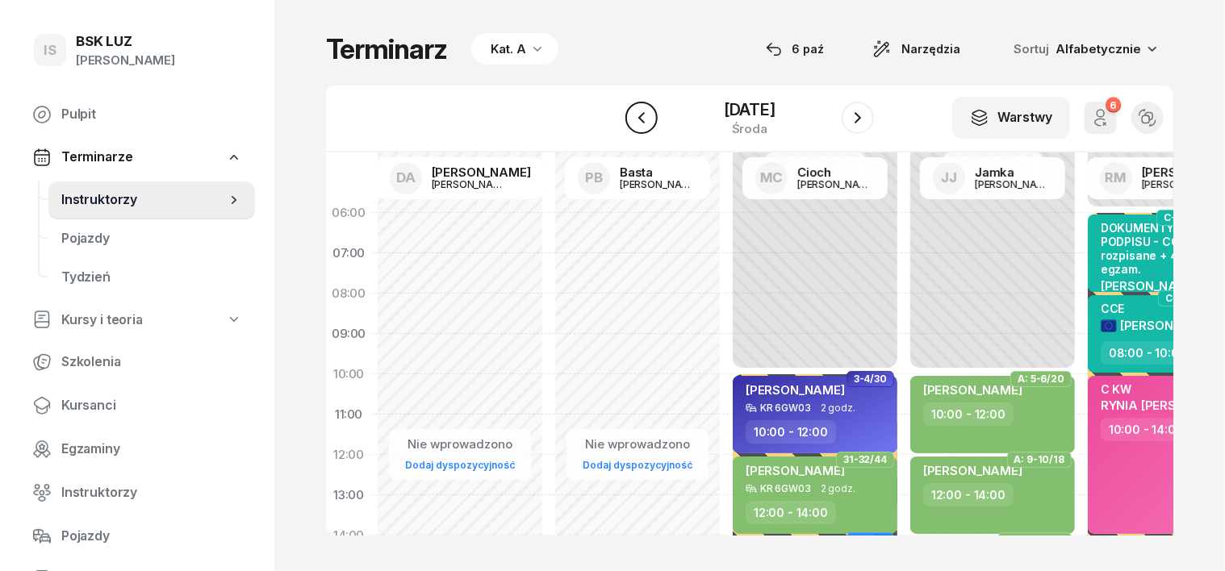
click at [634, 120] on icon "button" at bounding box center [641, 117] width 19 height 19
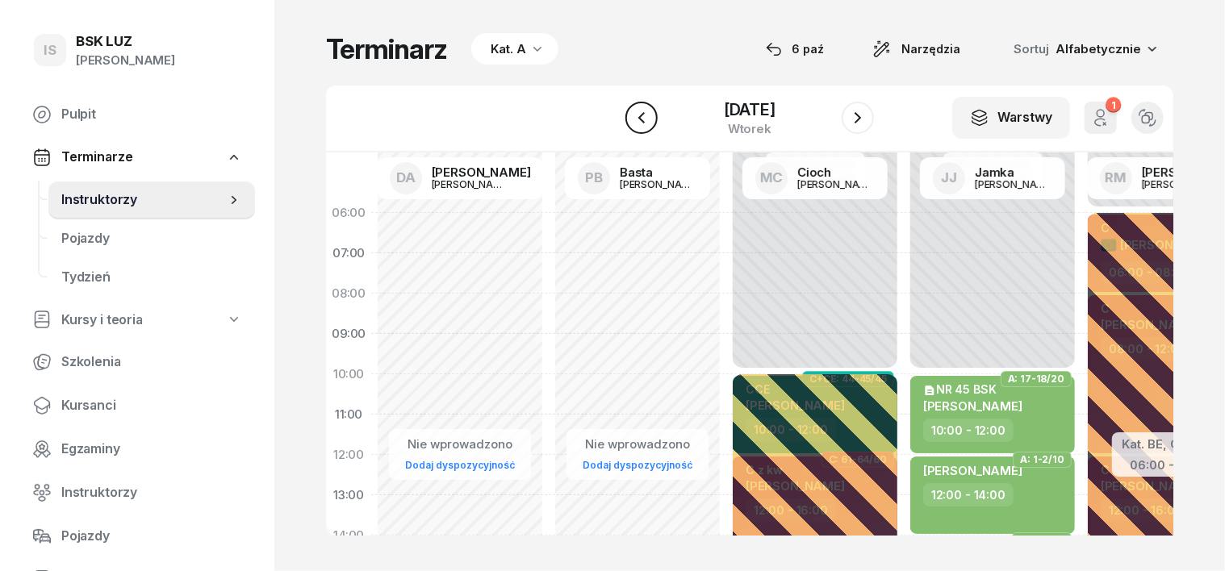
click at [634, 120] on icon "button" at bounding box center [641, 117] width 19 height 19
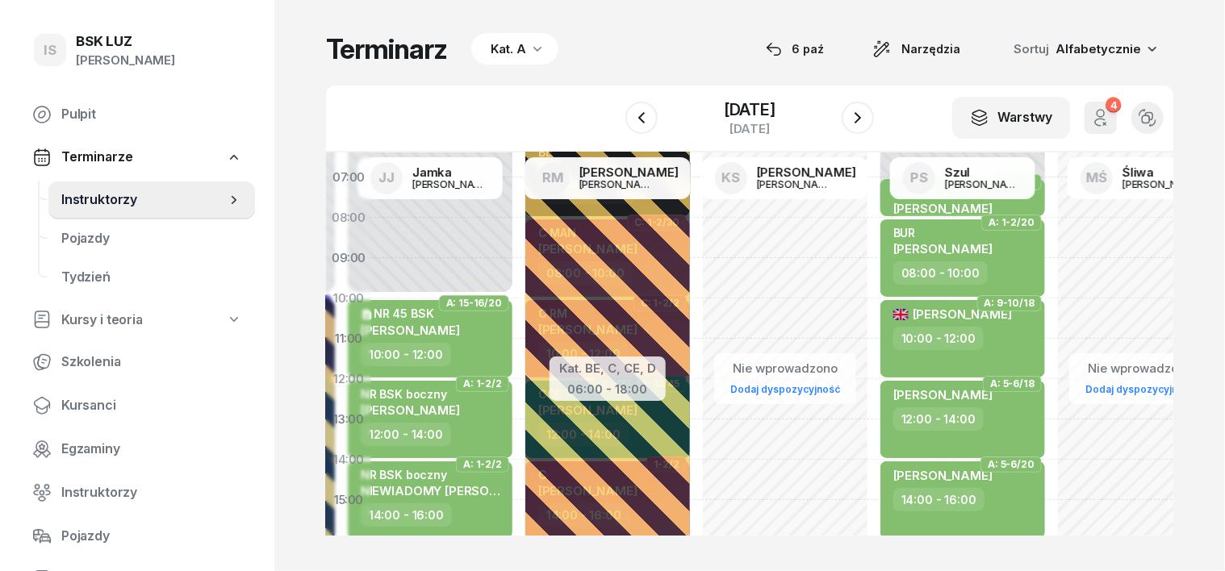
scroll to position [0, 562]
